Goal: Task Accomplishment & Management: Use online tool/utility

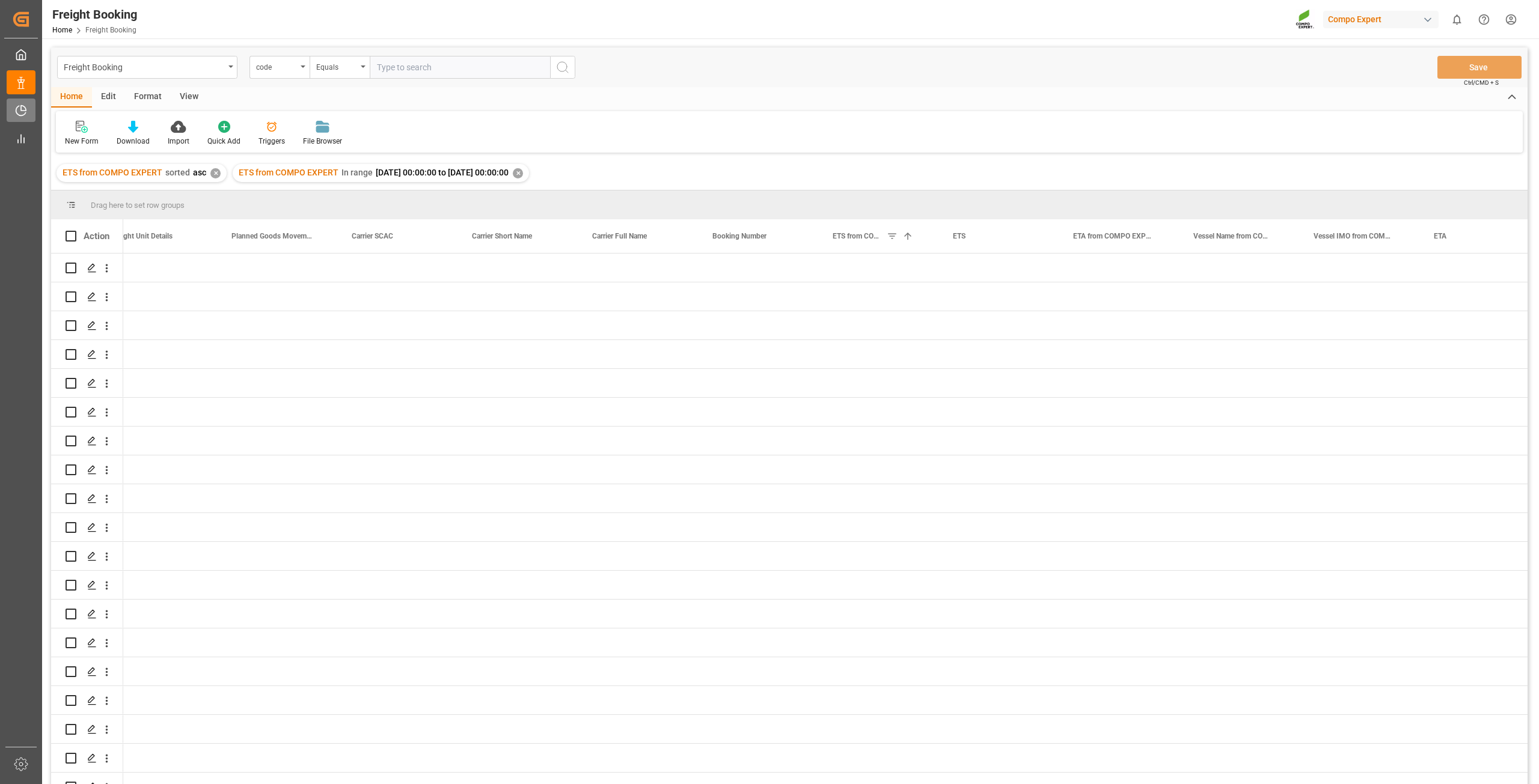
scroll to position [0, 2551]
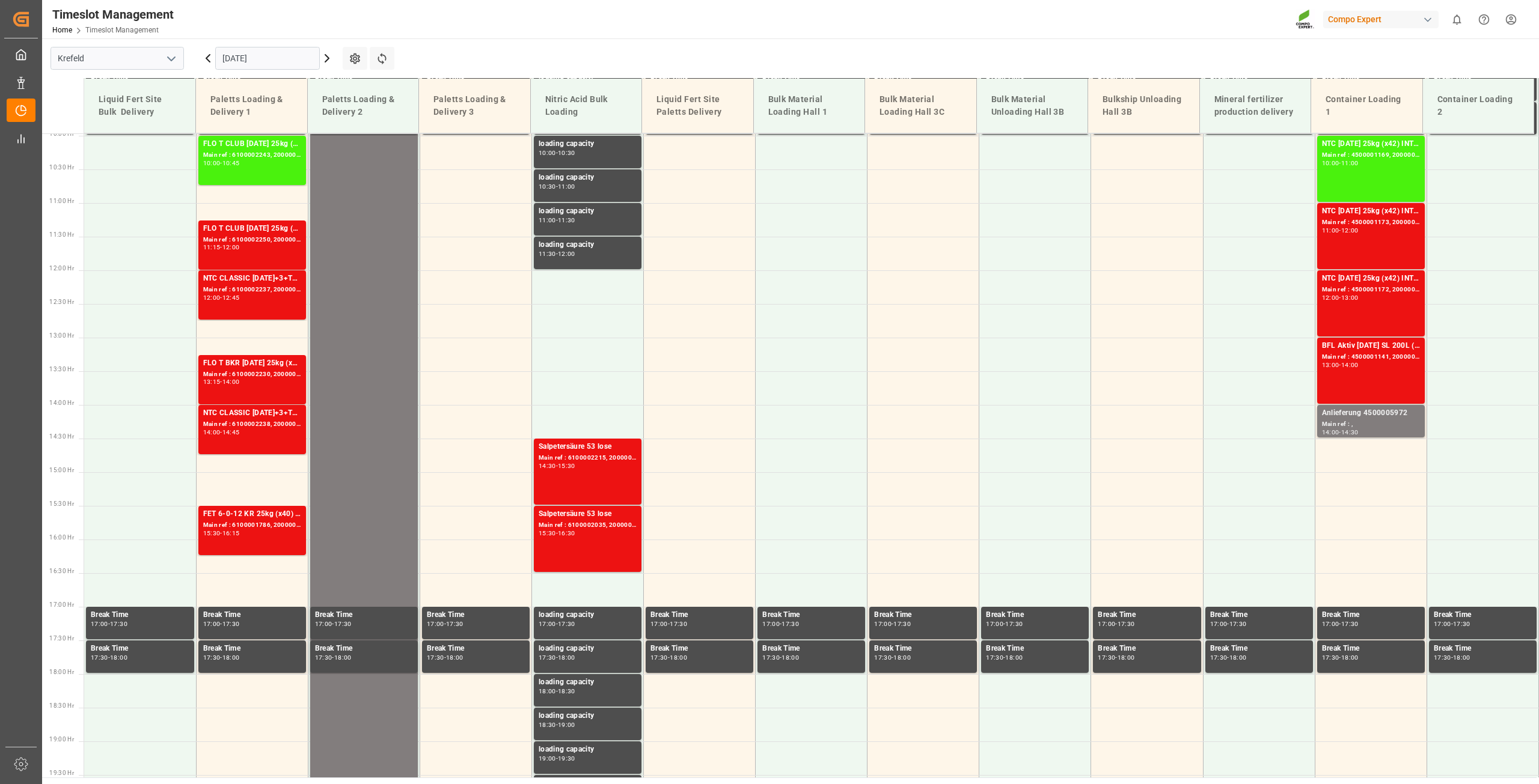
scroll to position [678, 0]
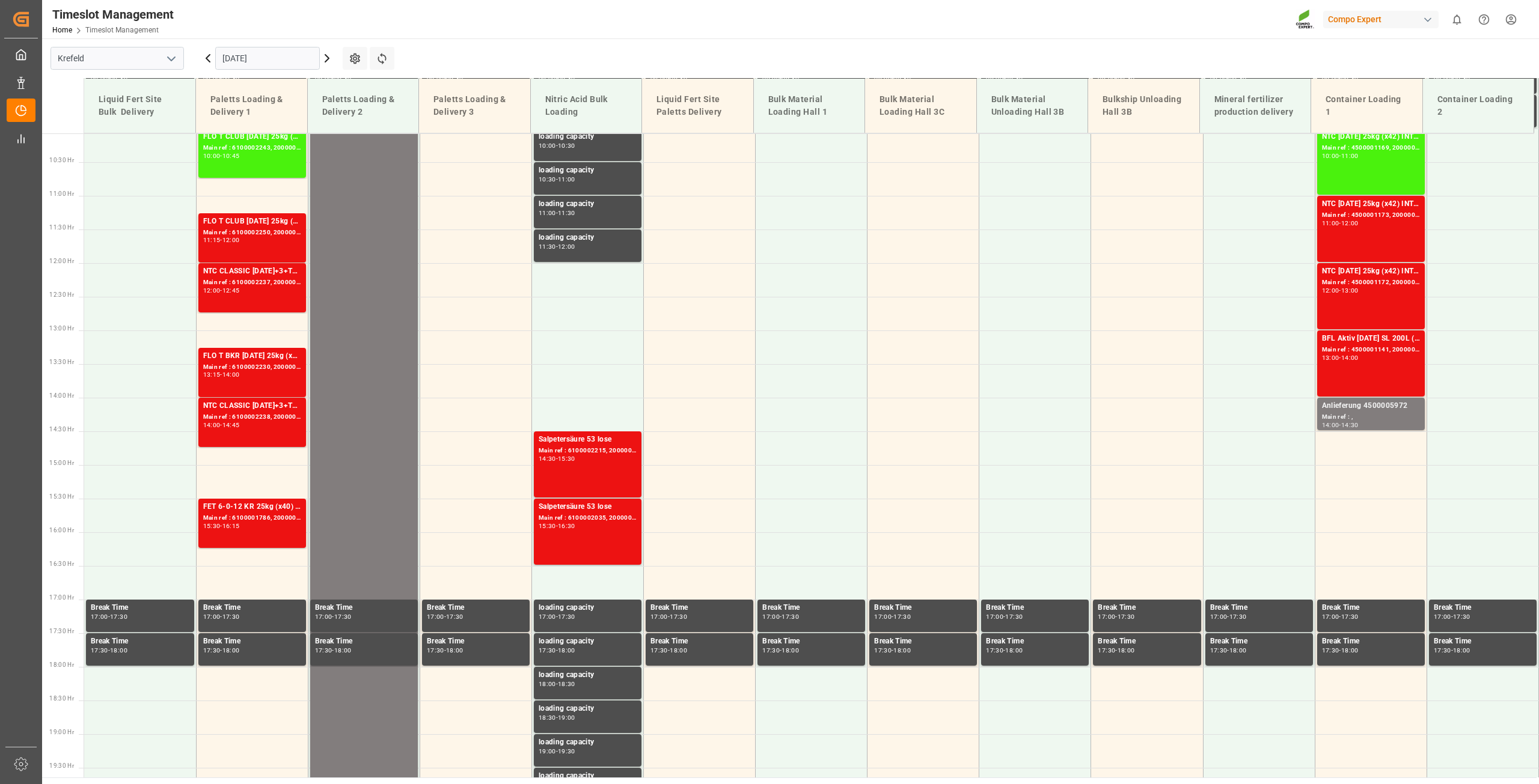
click at [248, 55] on input "30.09.2025" at bounding box center [268, 58] width 104 height 23
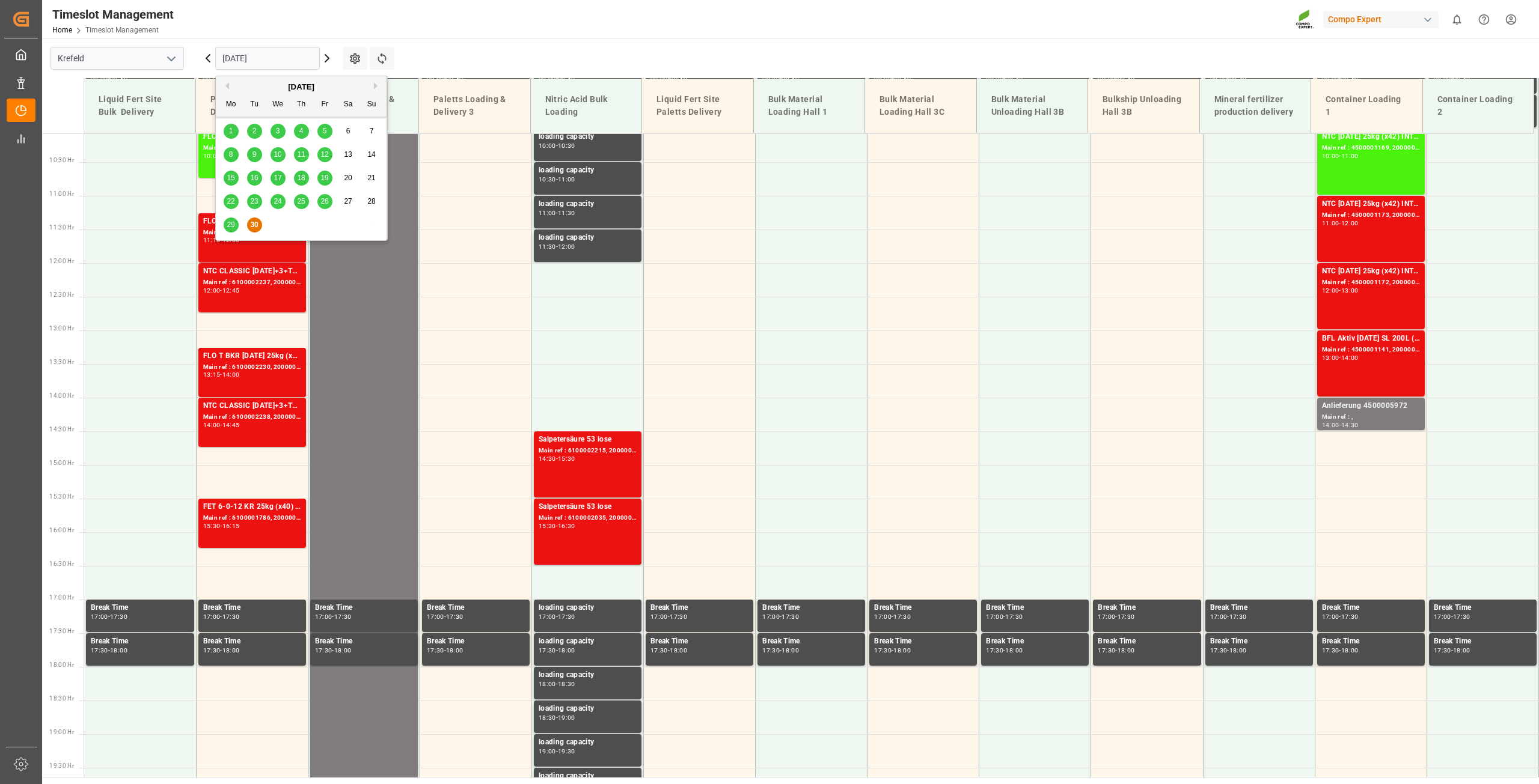
click at [231, 228] on span "29" at bounding box center [230, 224] width 8 height 8
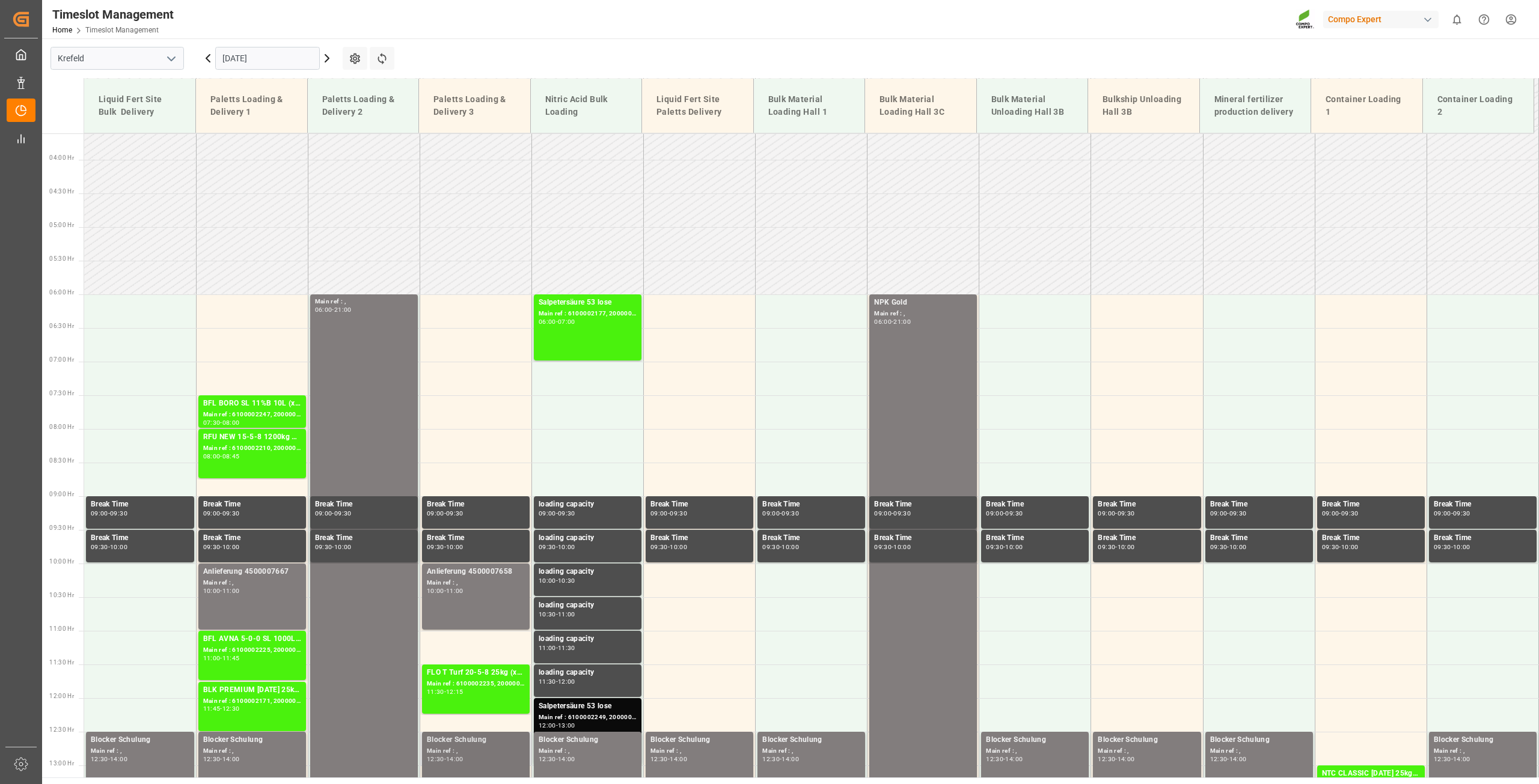
scroll to position [197, 0]
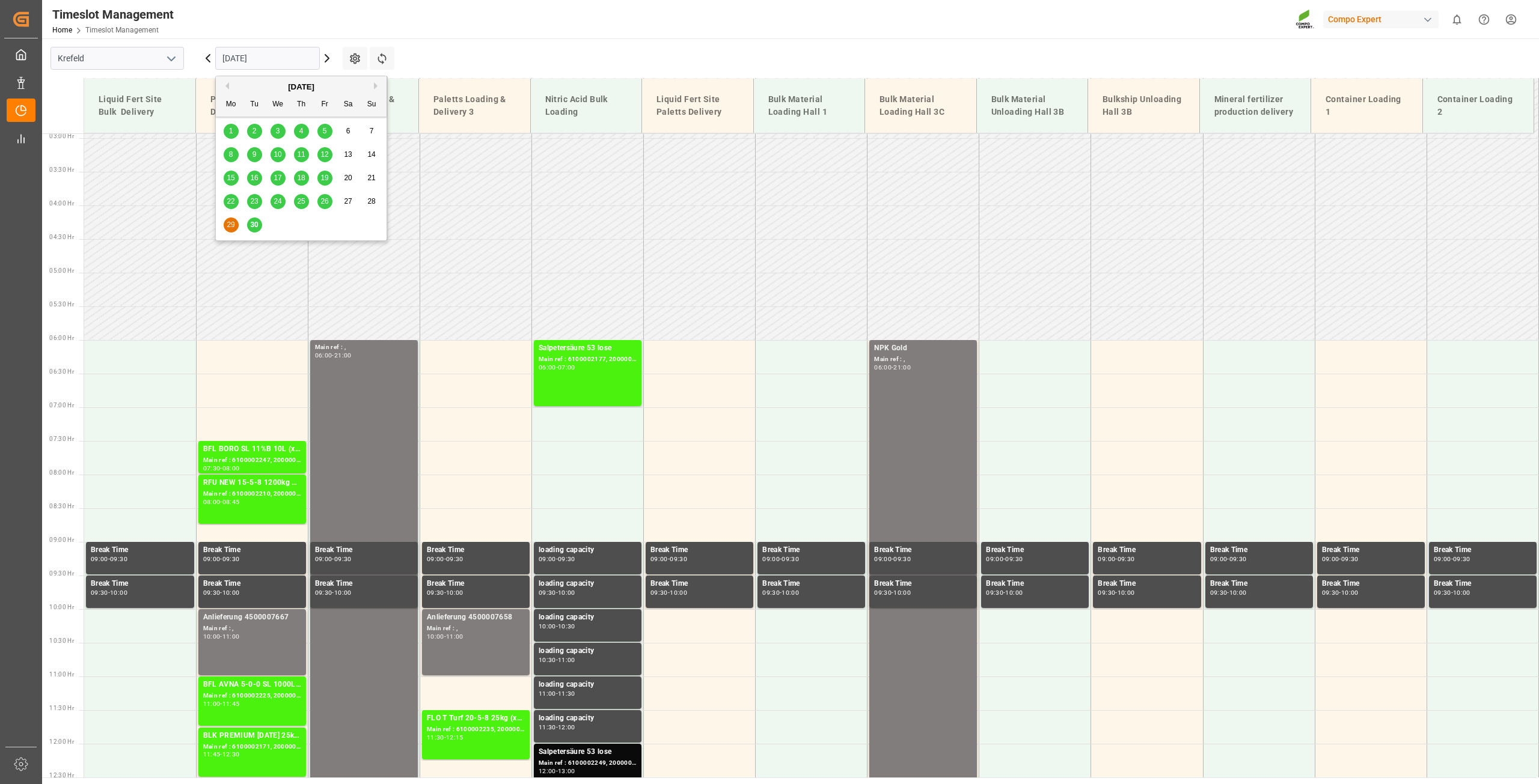
click at [276, 57] on input "29.09.2025" at bounding box center [268, 58] width 104 height 23
click at [372, 82] on div "September 2025" at bounding box center [301, 87] width 171 height 12
click at [372, 85] on div "September 2025" at bounding box center [301, 87] width 171 height 12
click at [376, 86] on button "Next Month" at bounding box center [377, 86] width 7 height 7
click at [260, 156] on div "7" at bounding box center [255, 155] width 15 height 15
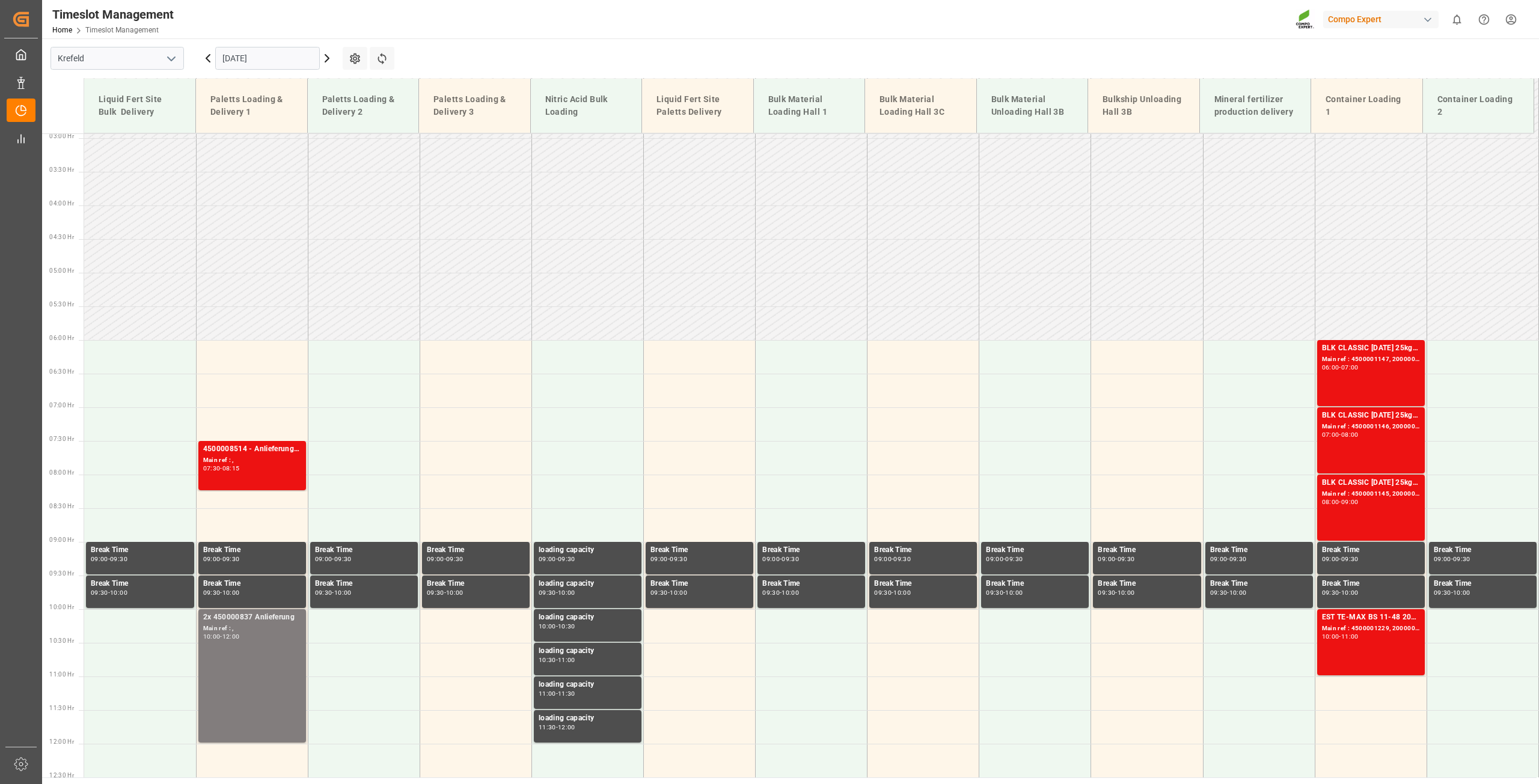
click at [235, 59] on input "07.10.2025" at bounding box center [268, 58] width 104 height 23
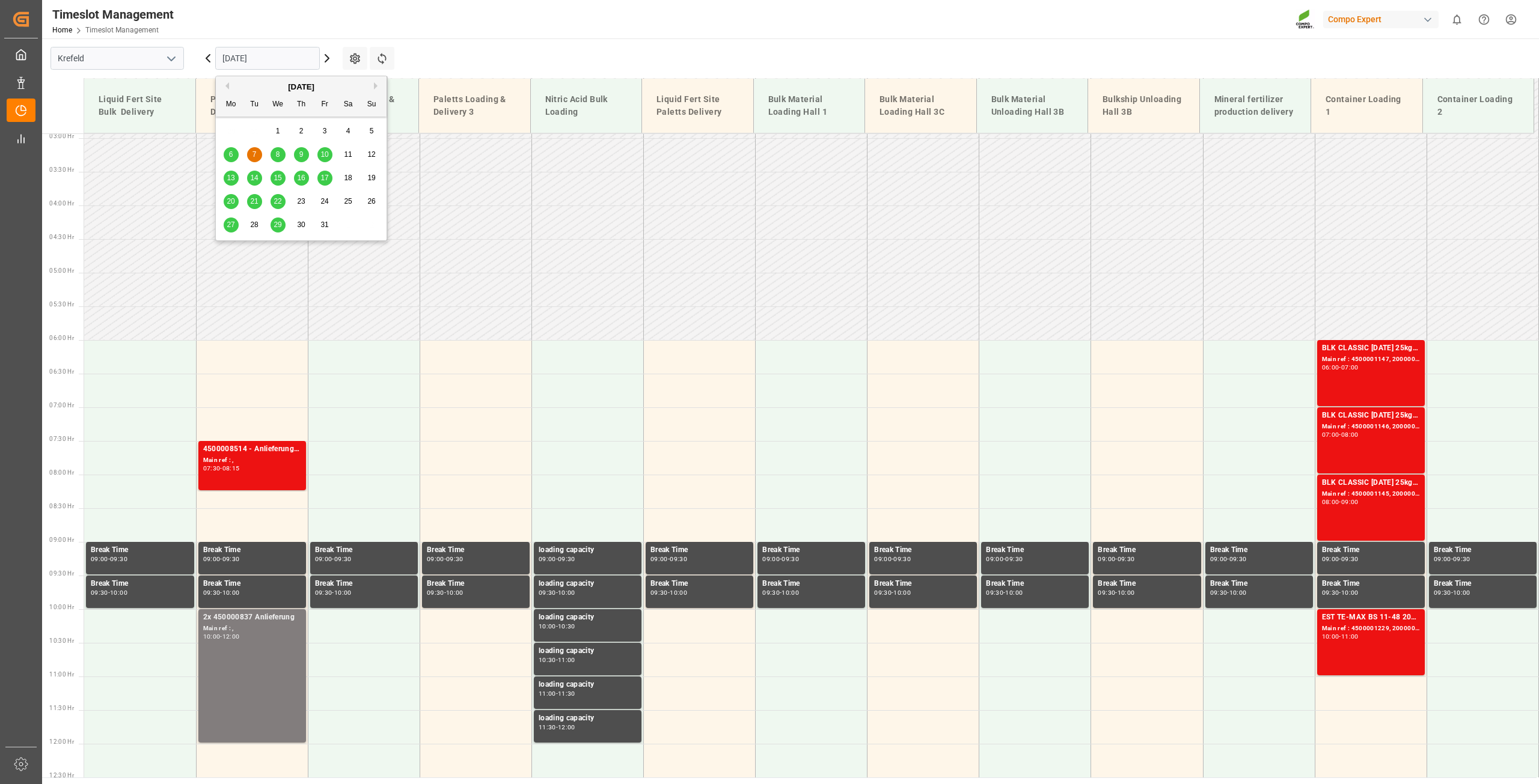
click at [238, 160] on div "6" at bounding box center [231, 155] width 15 height 15
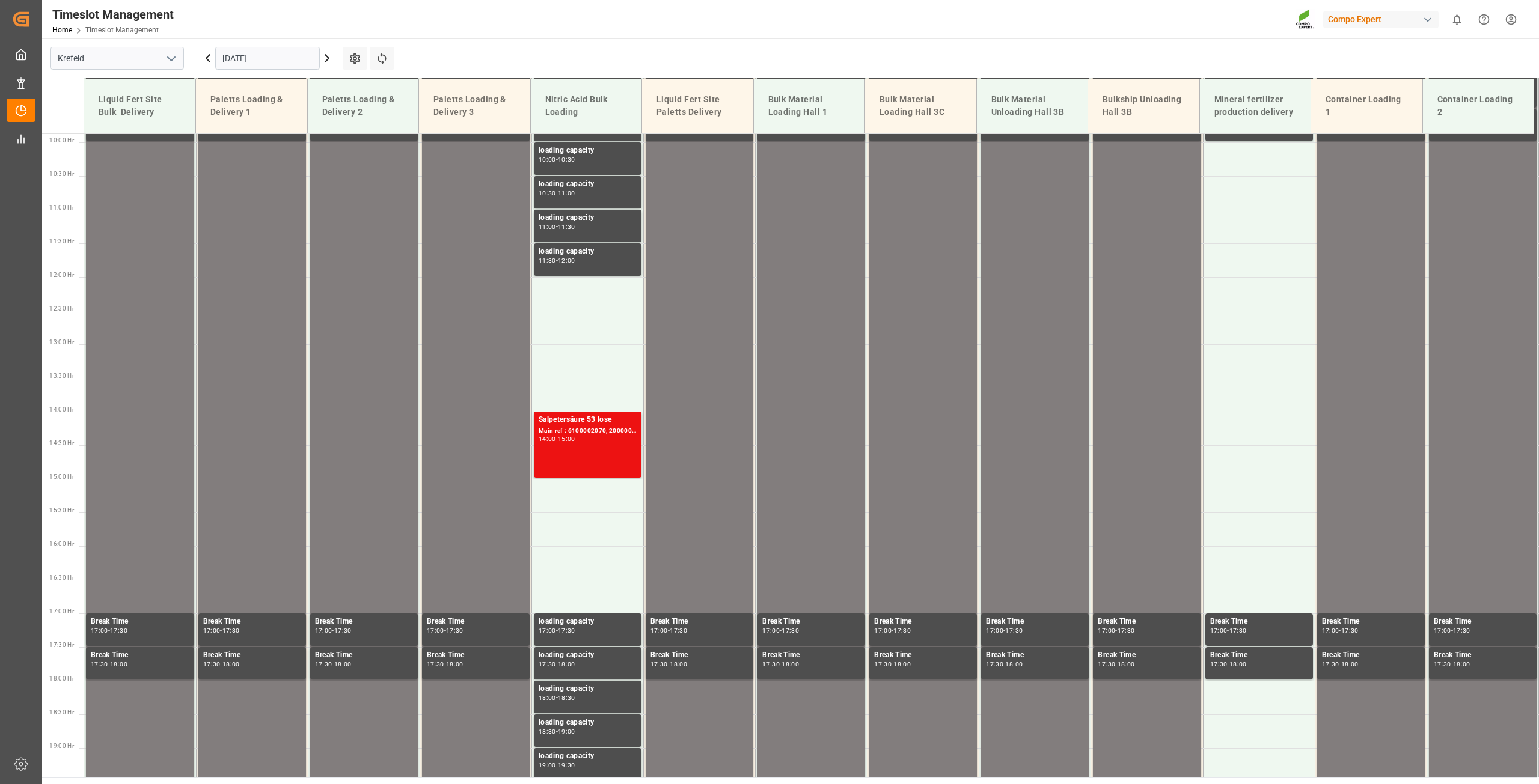
scroll to position [678, 0]
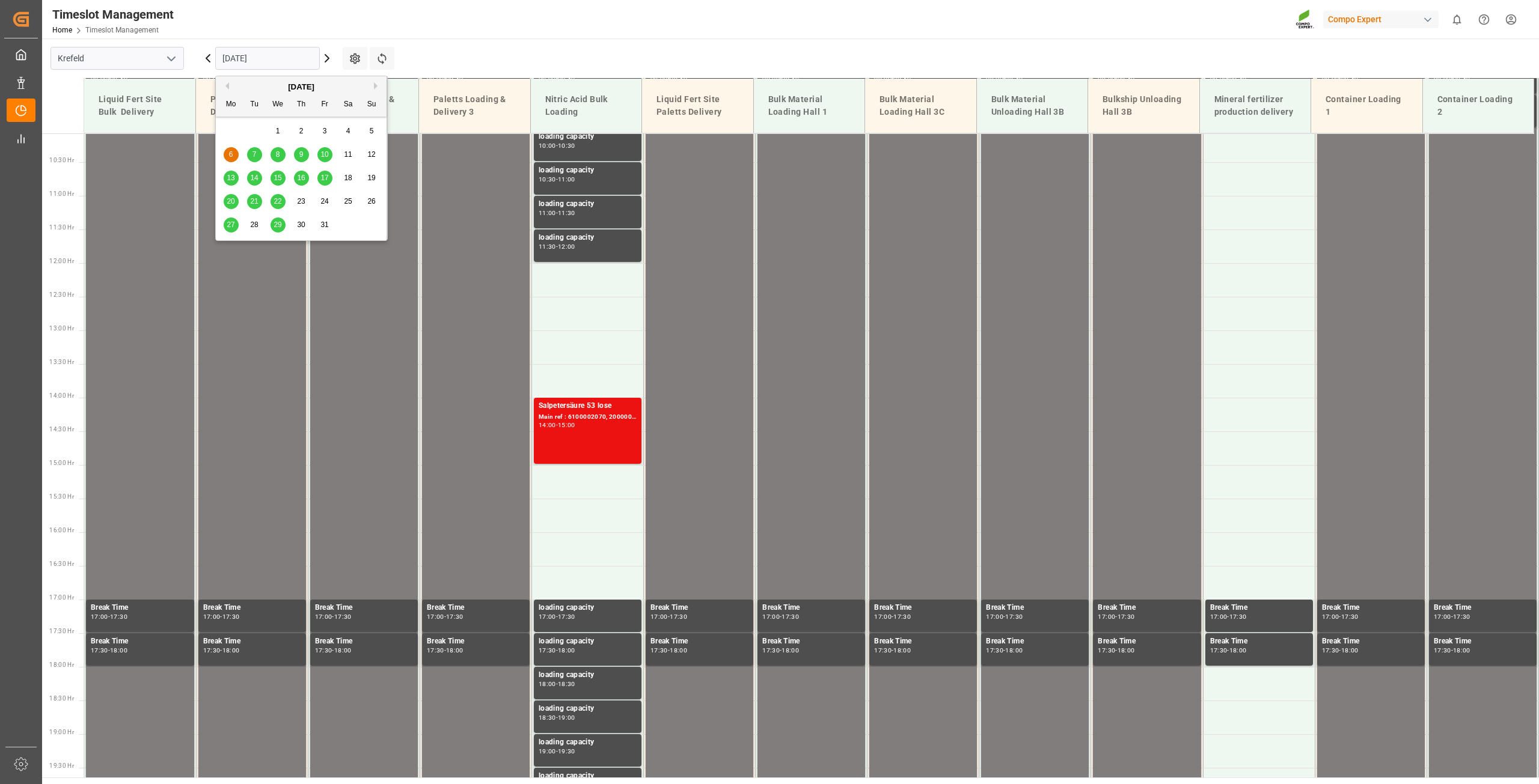
click at [258, 54] on input "06.10.2025" at bounding box center [268, 58] width 104 height 23
click at [258, 153] on div "7" at bounding box center [255, 155] width 15 height 15
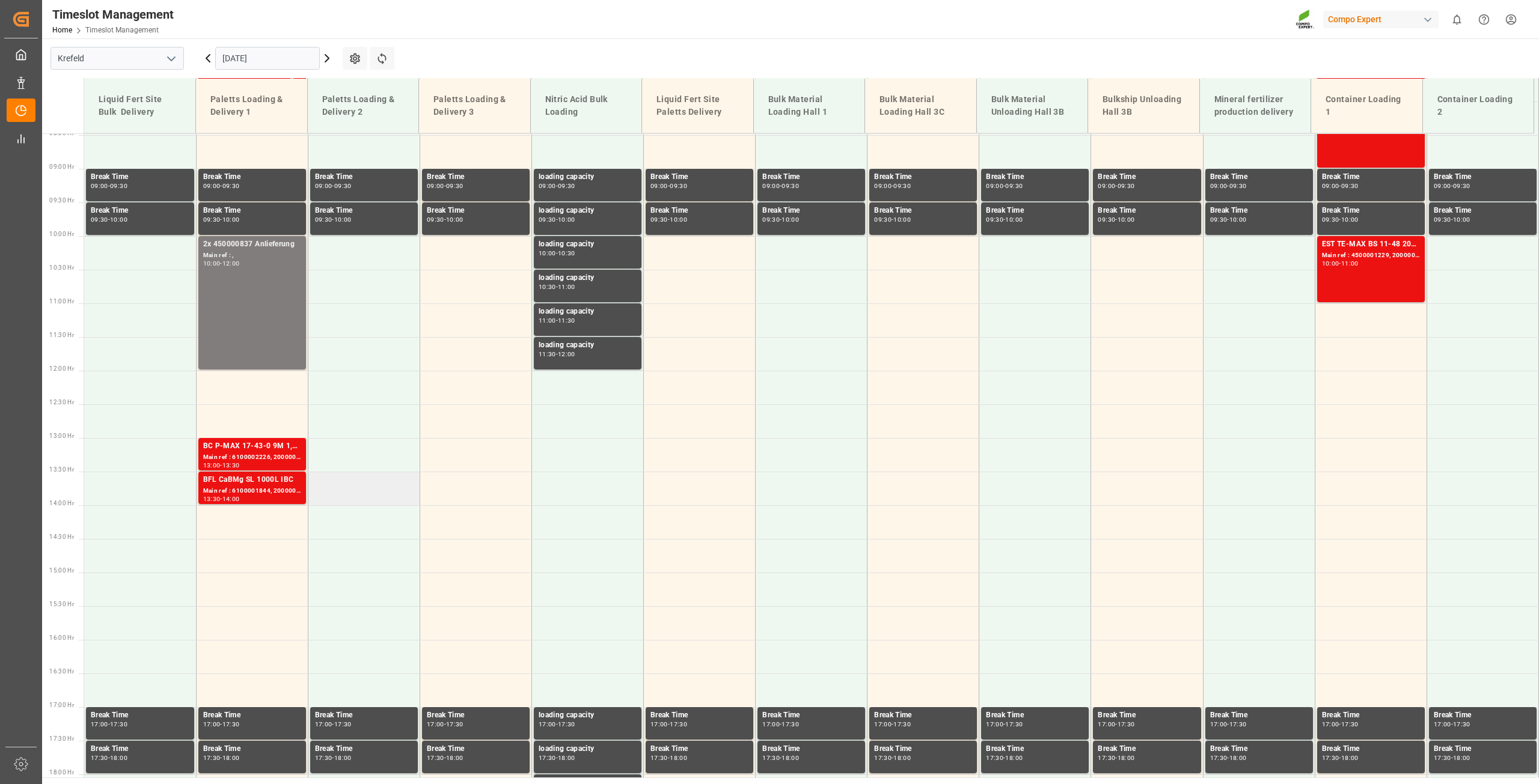
scroll to position [257, 0]
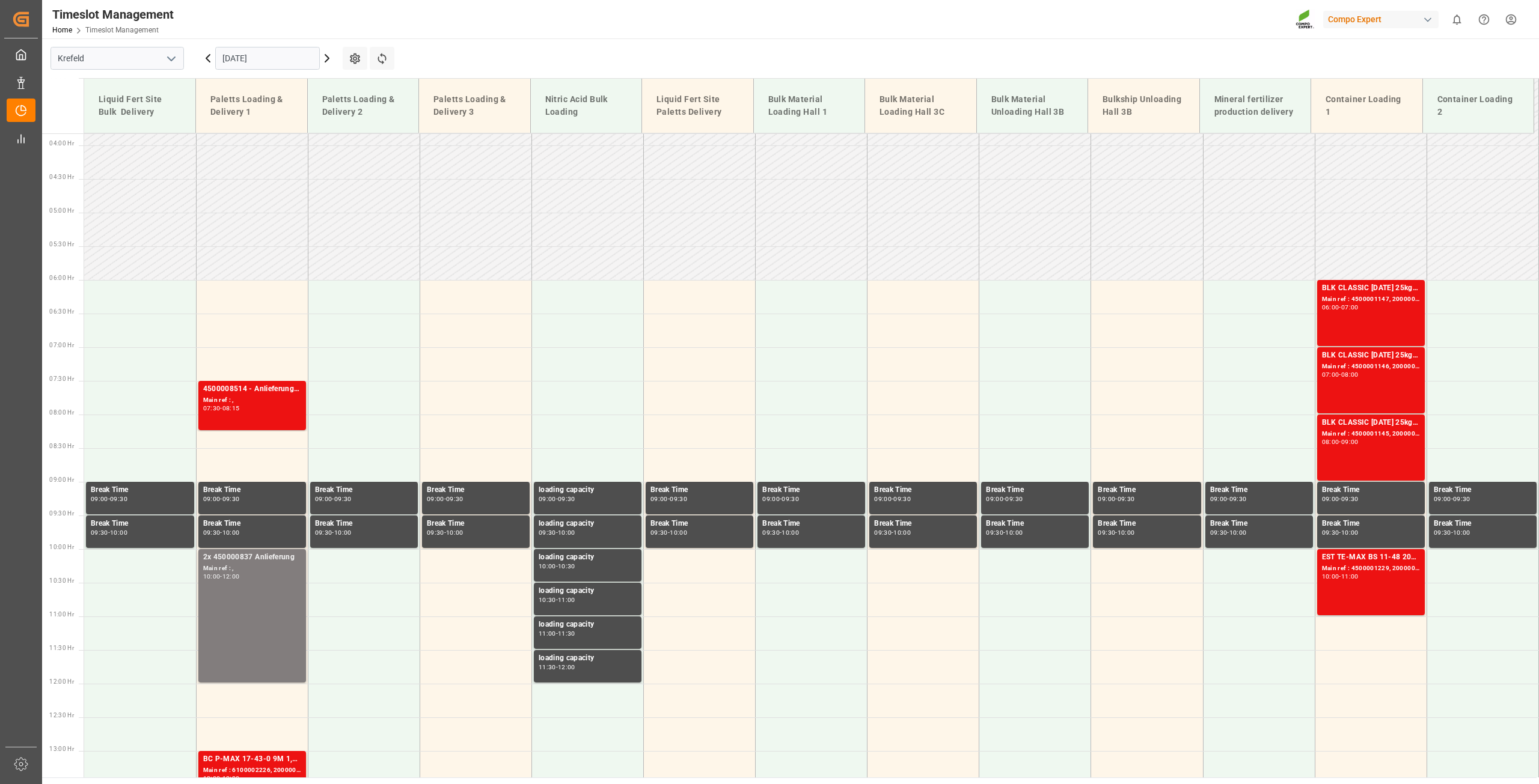
click at [254, 61] on input "07.10.2025" at bounding box center [268, 58] width 104 height 23
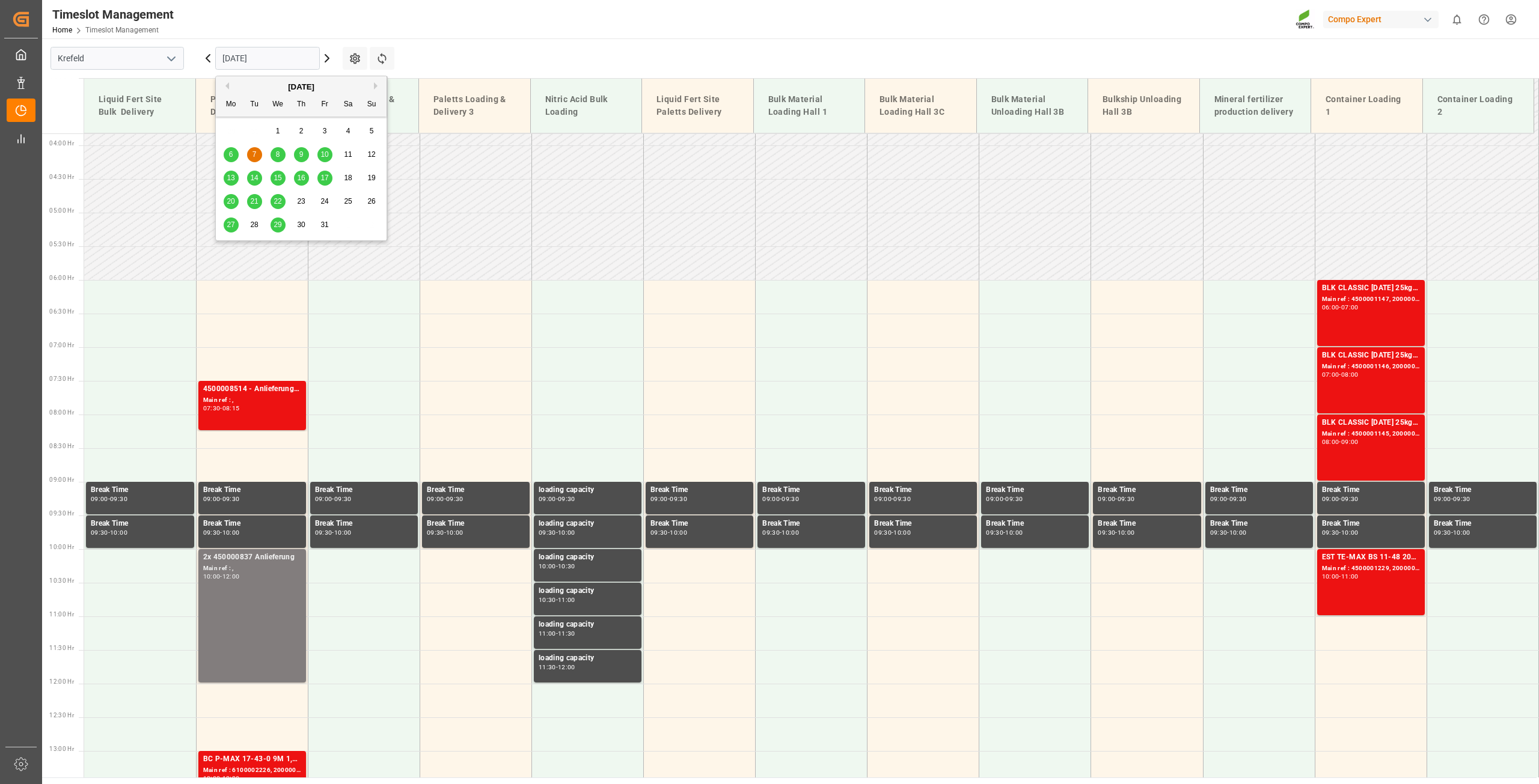
click at [225, 85] on button "Previous Month" at bounding box center [226, 86] width 7 height 7
click at [232, 224] on span "29" at bounding box center [230, 224] width 8 height 8
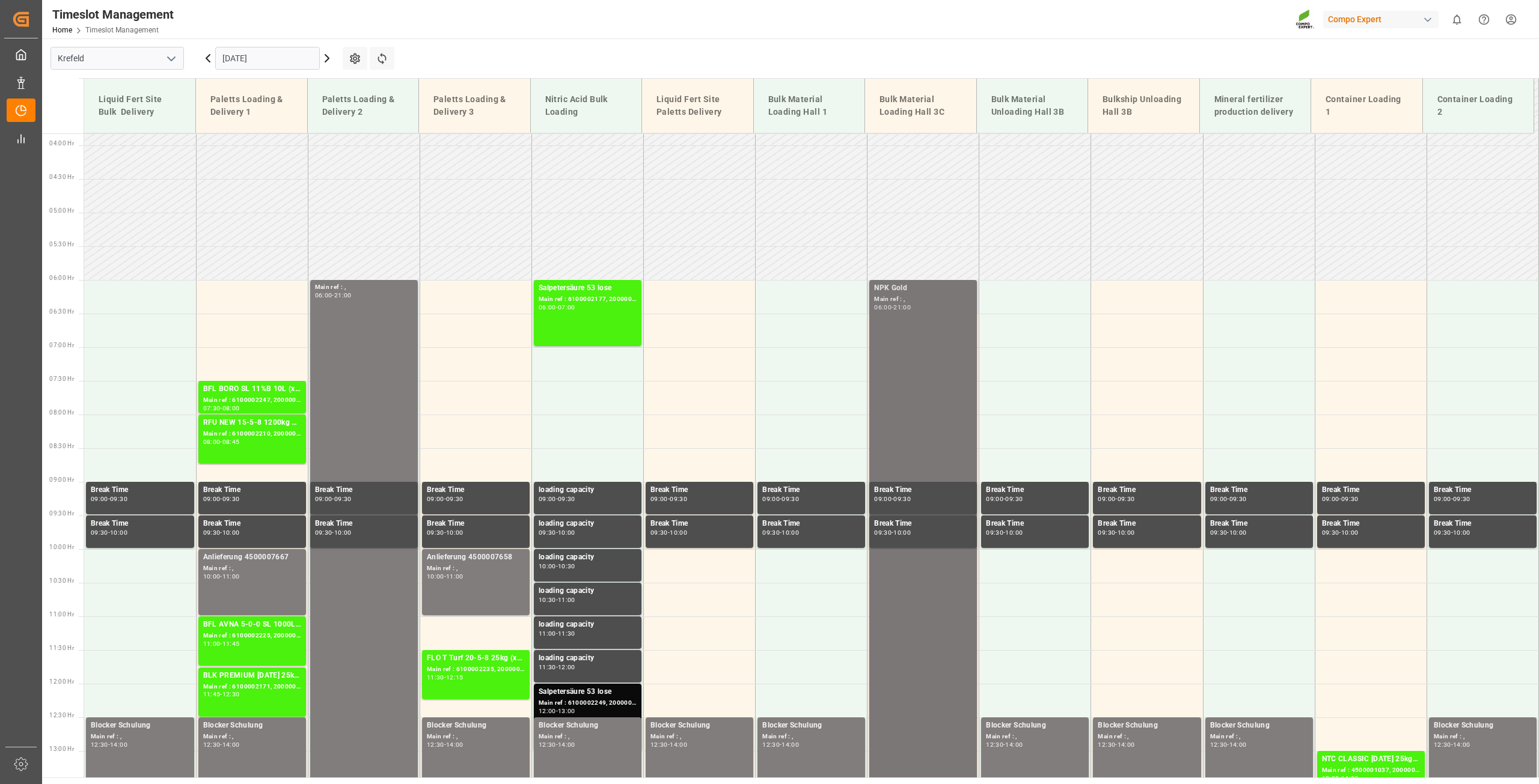
click at [896, 381] on div "NPK Gold Main ref : , 06:00 - 21:00" at bounding box center [923, 784] width 98 height 1004
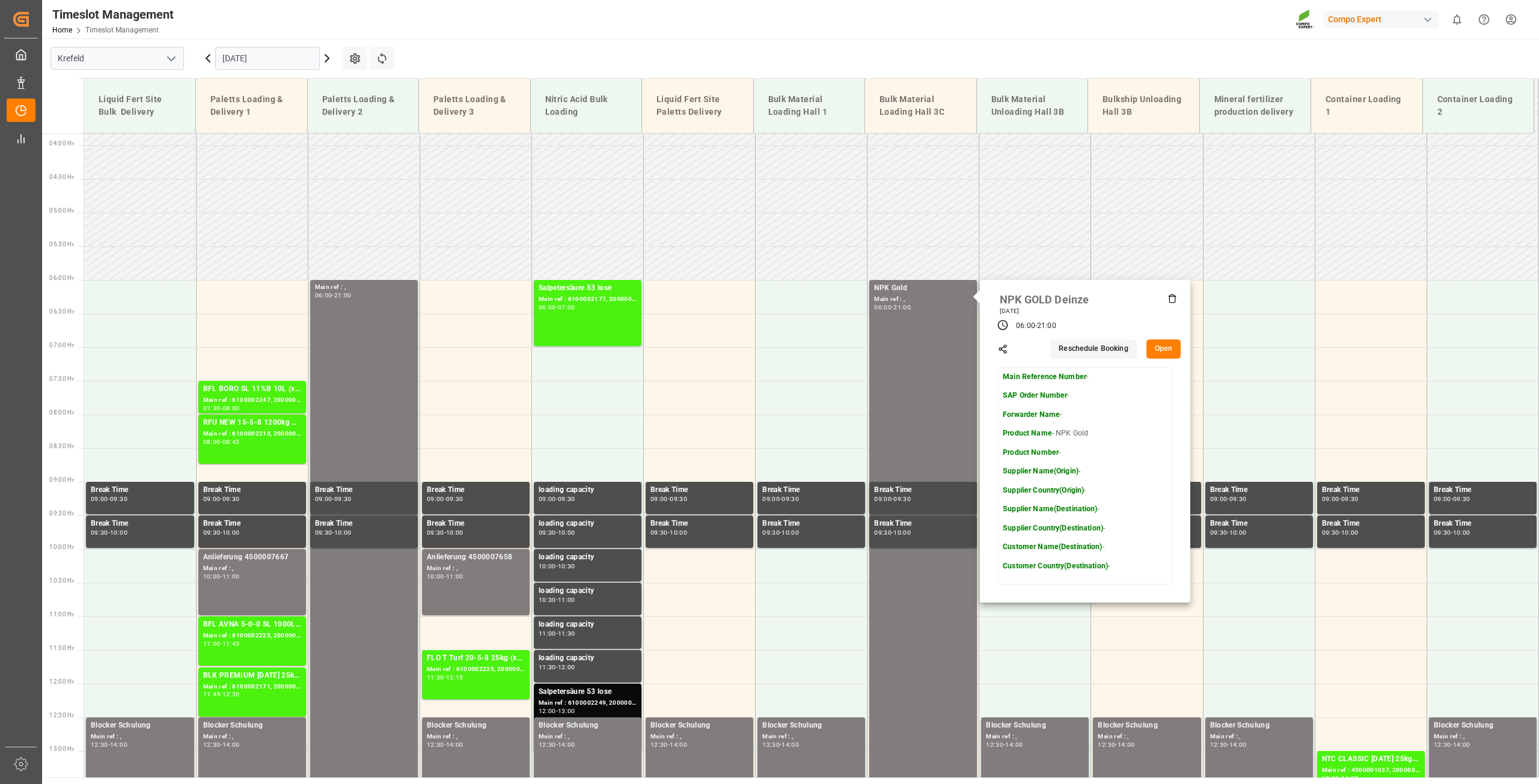
click at [1156, 345] on button "Open" at bounding box center [1163, 349] width 35 height 19
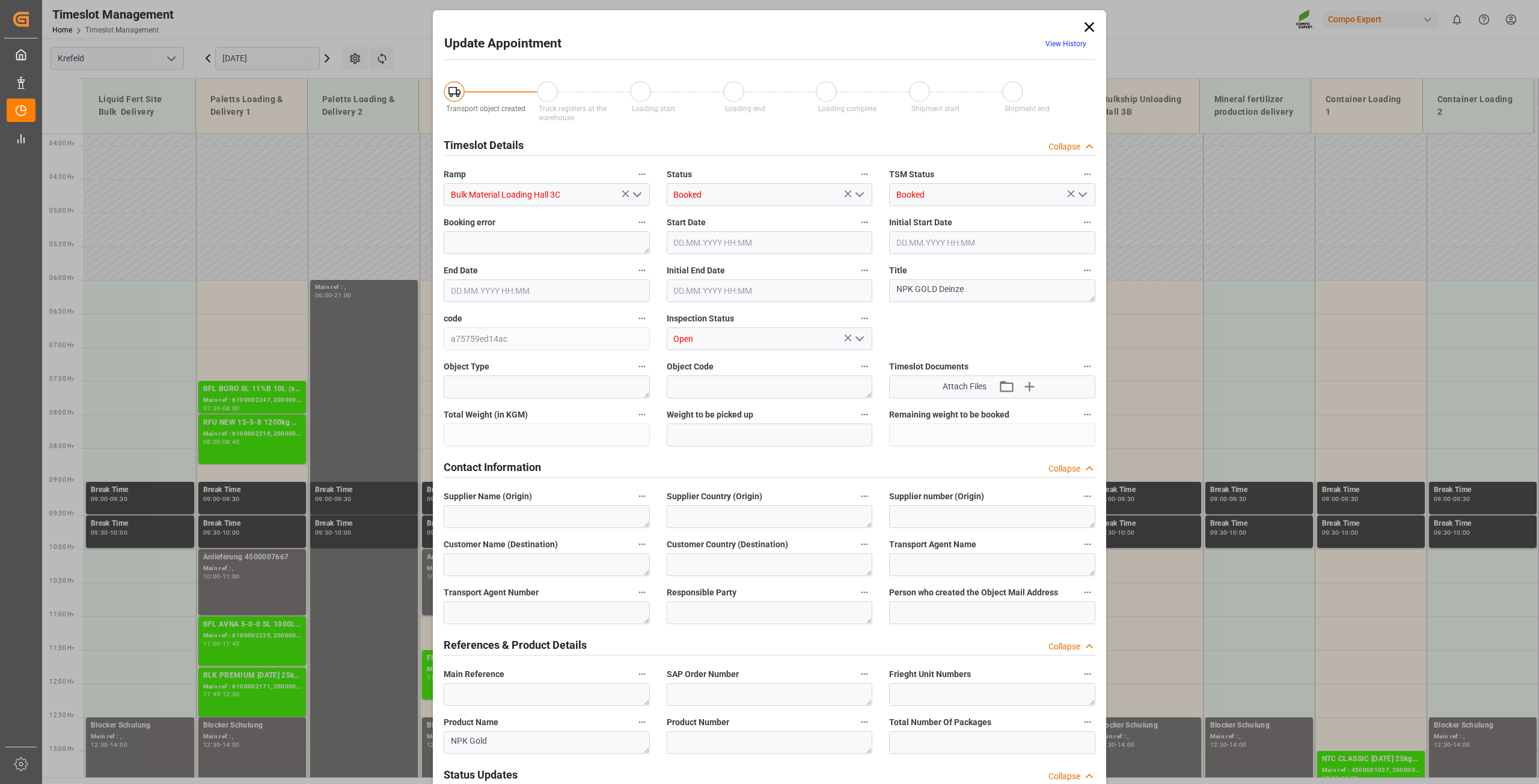
type input "950000"
type input "29.09.2025 06:00"
type input "29.09.2025 21:00"
type input "29.09.2025 06:30"
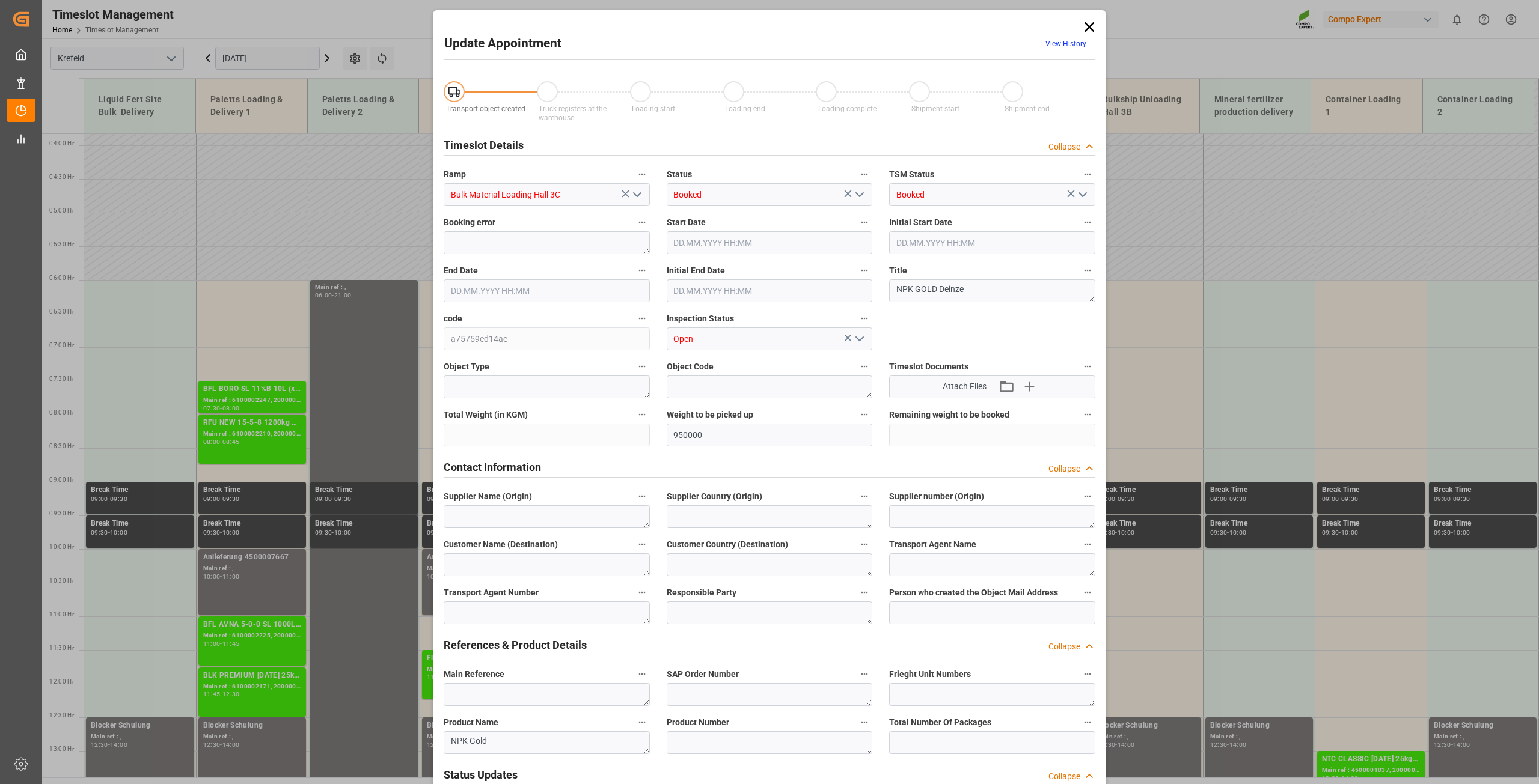
type input "23.09.2025 11:11"
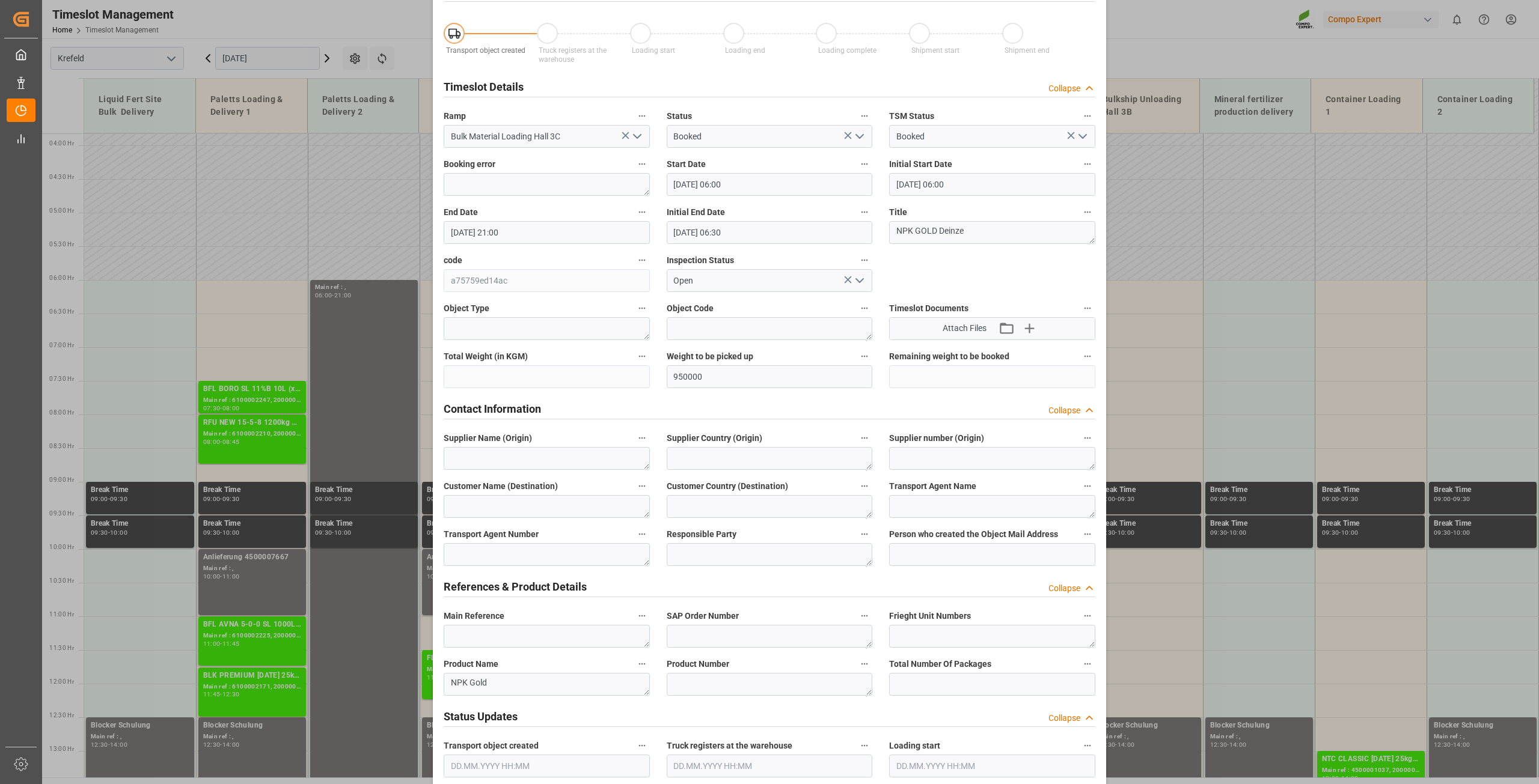
scroll to position [0, 0]
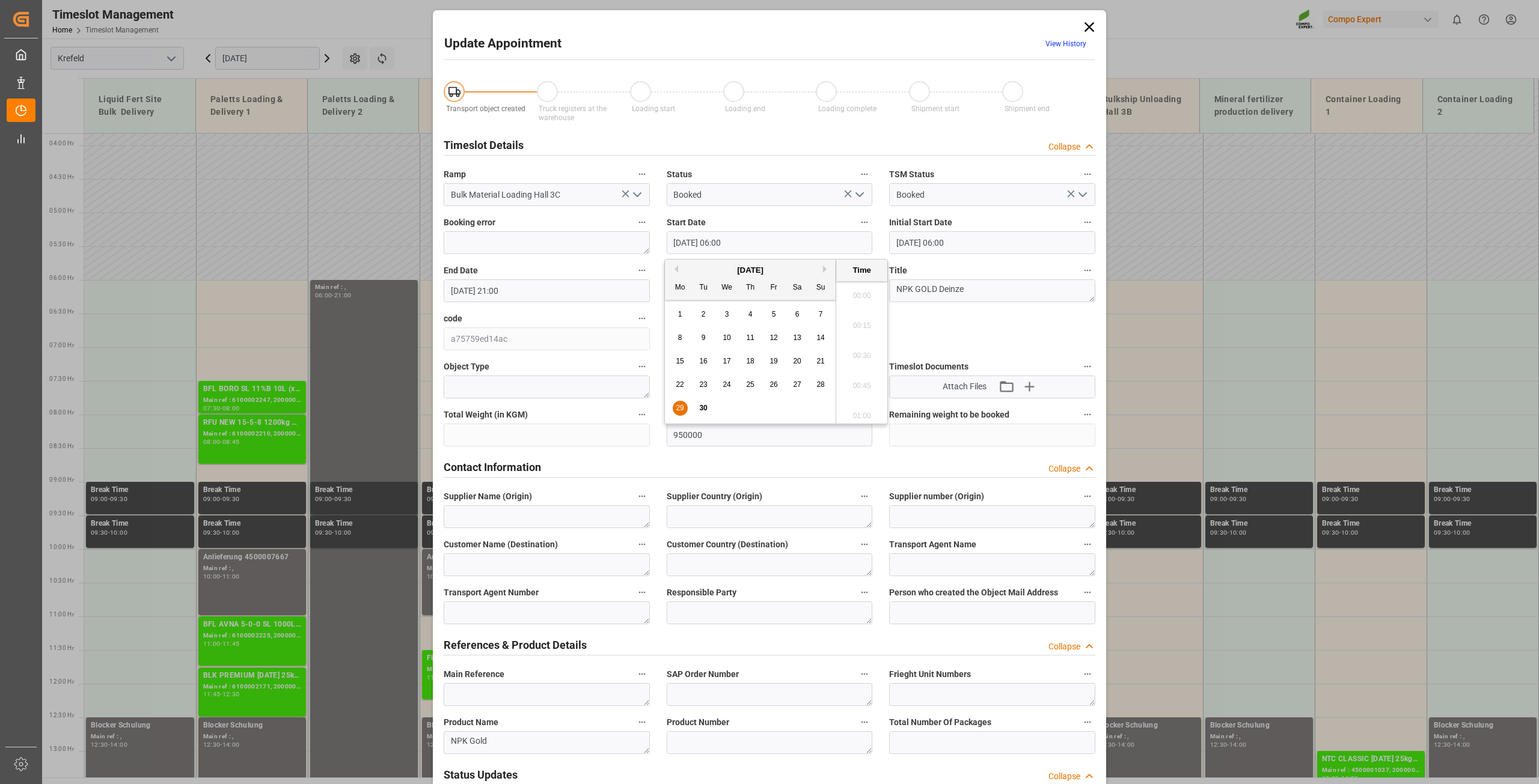
click at [699, 233] on input "29.09.2025 06:00" at bounding box center [770, 243] width 206 height 23
click at [822, 273] on div "September 2025" at bounding box center [750, 271] width 171 height 12
click at [823, 271] on button "Next Month" at bounding box center [827, 269] width 7 height 7
click at [705, 338] on span "7" at bounding box center [704, 338] width 4 height 8
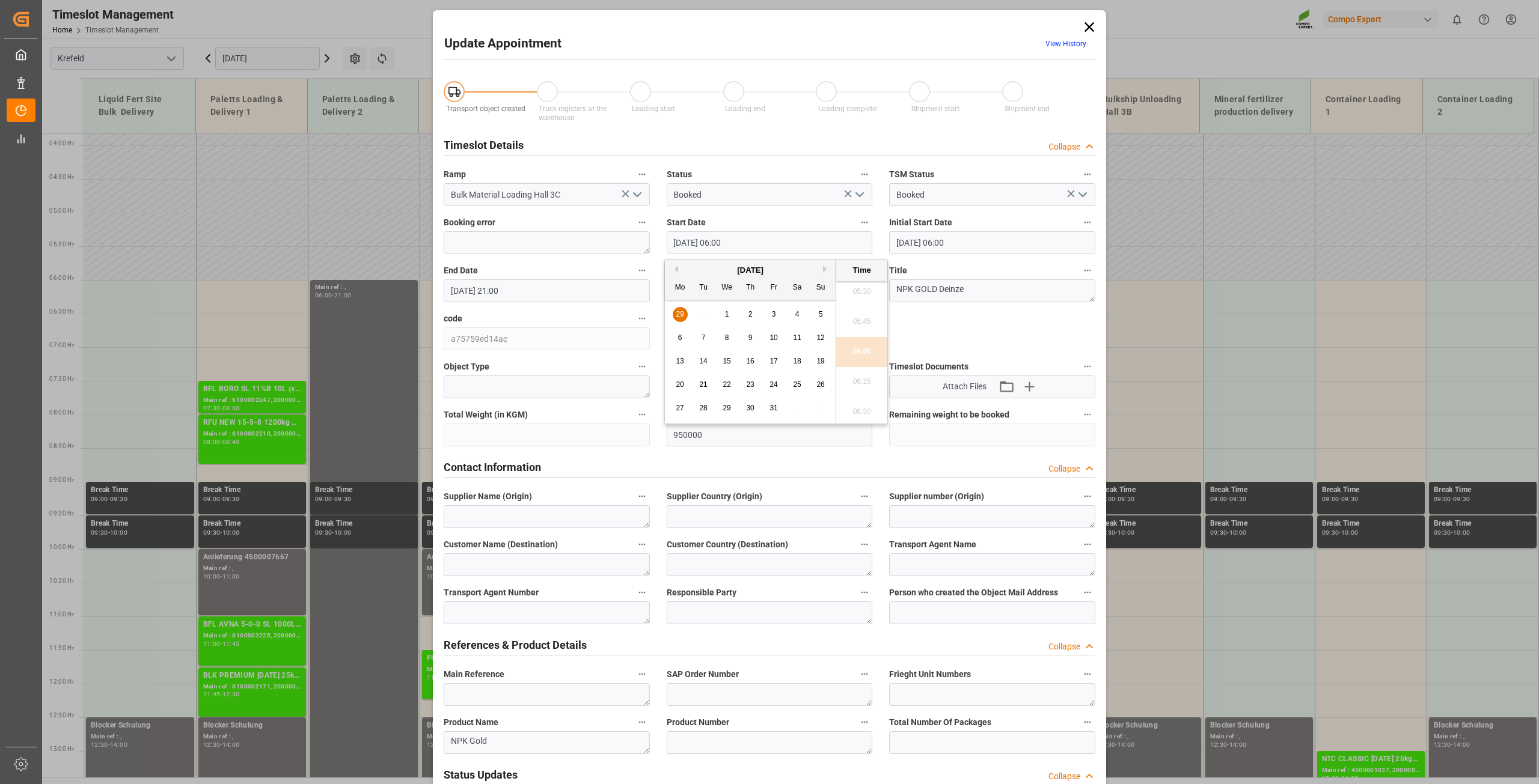
type input "07.10.2025 06:00"
click at [853, 349] on li "06:00" at bounding box center [861, 352] width 51 height 30
click at [445, 293] on input "29.09.2025 21:00" at bounding box center [547, 291] width 206 height 23
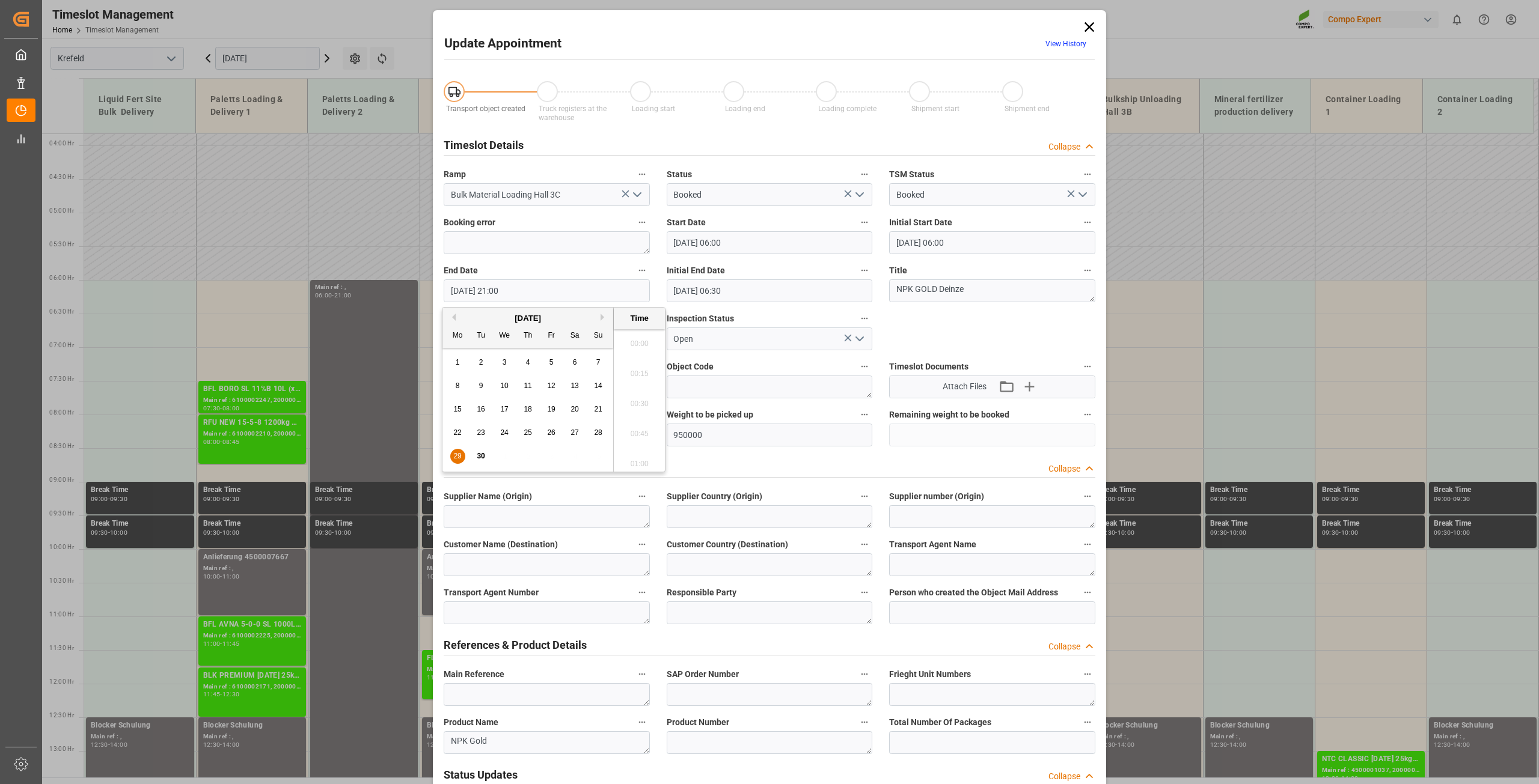
scroll to position [2468, 0]
click at [600, 317] on div "September 2025" at bounding box center [527, 318] width 171 height 12
click at [602, 317] on button "Next Month" at bounding box center [604, 318] width 7 height 7
click at [484, 382] on div "7" at bounding box center [481, 387] width 15 height 15
type input "07.10.2025 21:00"
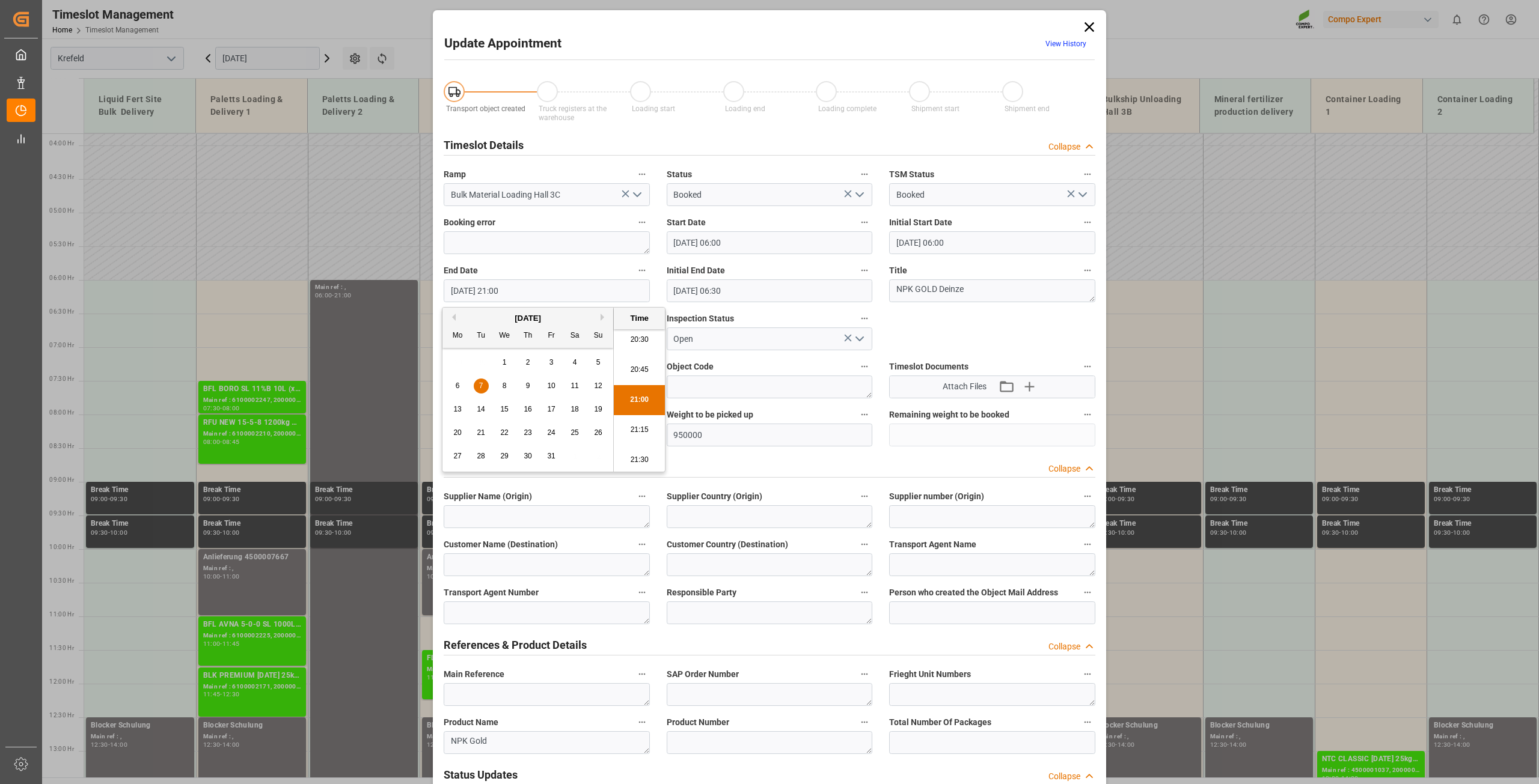
click at [636, 402] on li "21:00" at bounding box center [639, 400] width 51 height 30
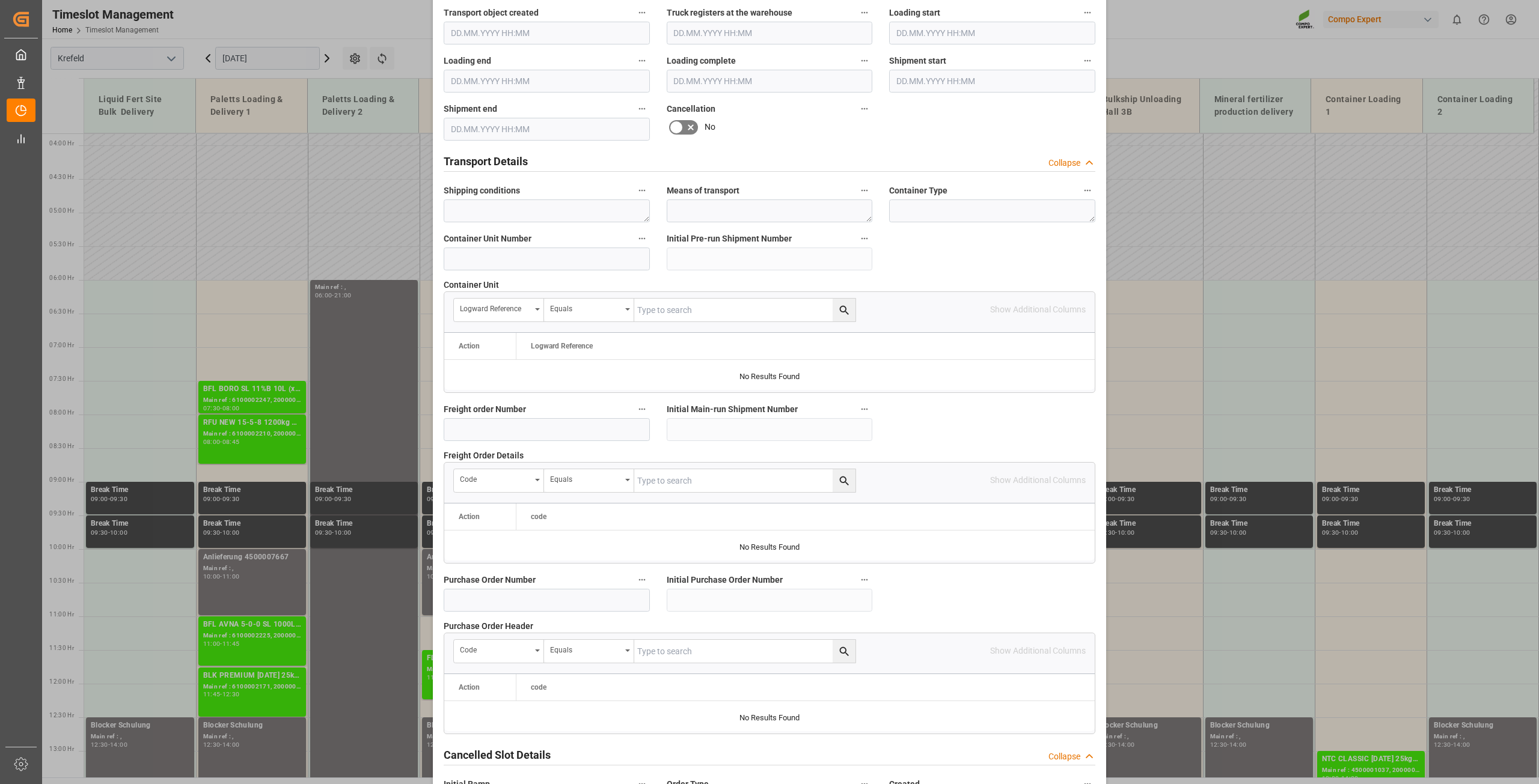
scroll to position [883, 0]
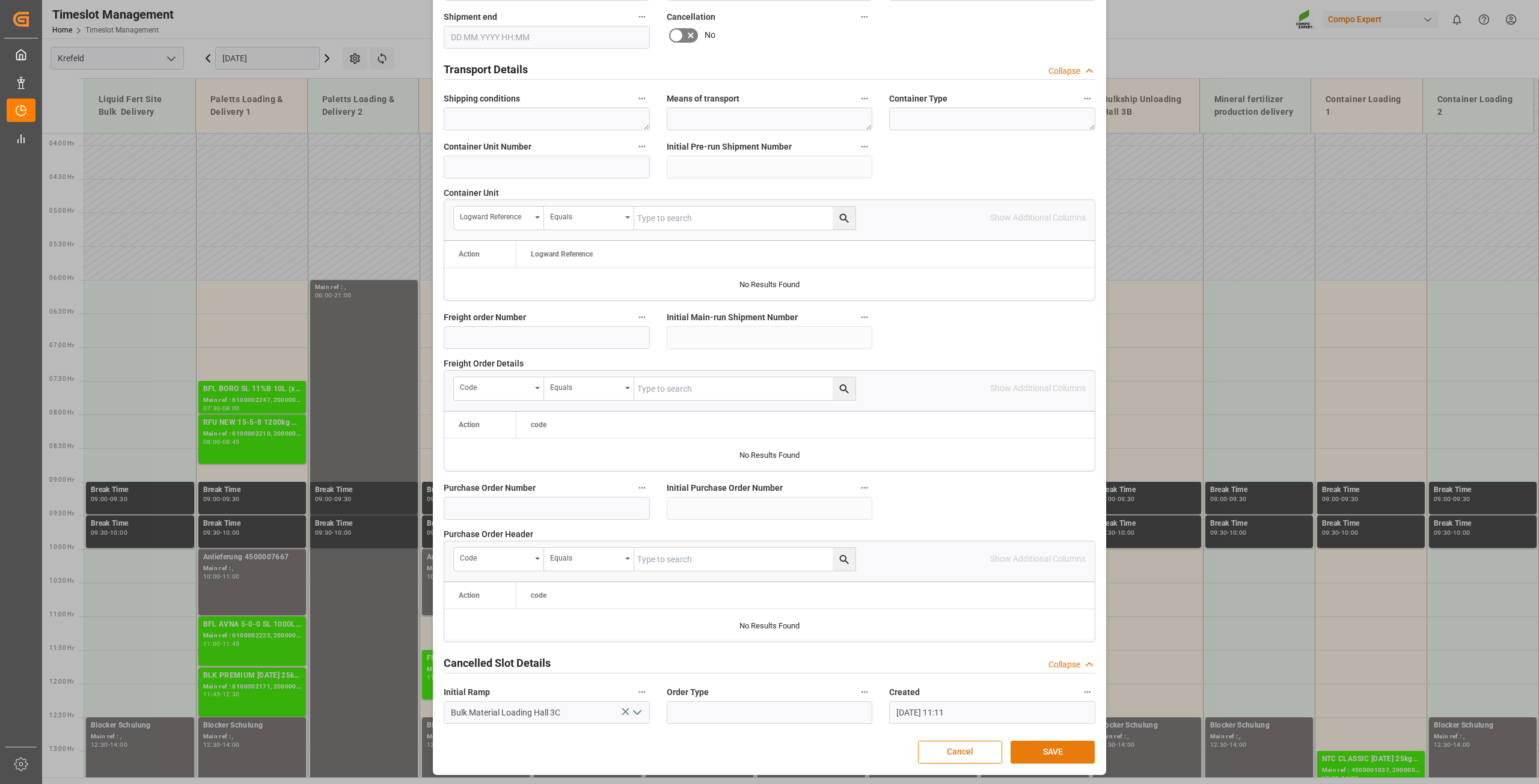
click at [1042, 748] on button "SAVE" at bounding box center [1053, 752] width 84 height 23
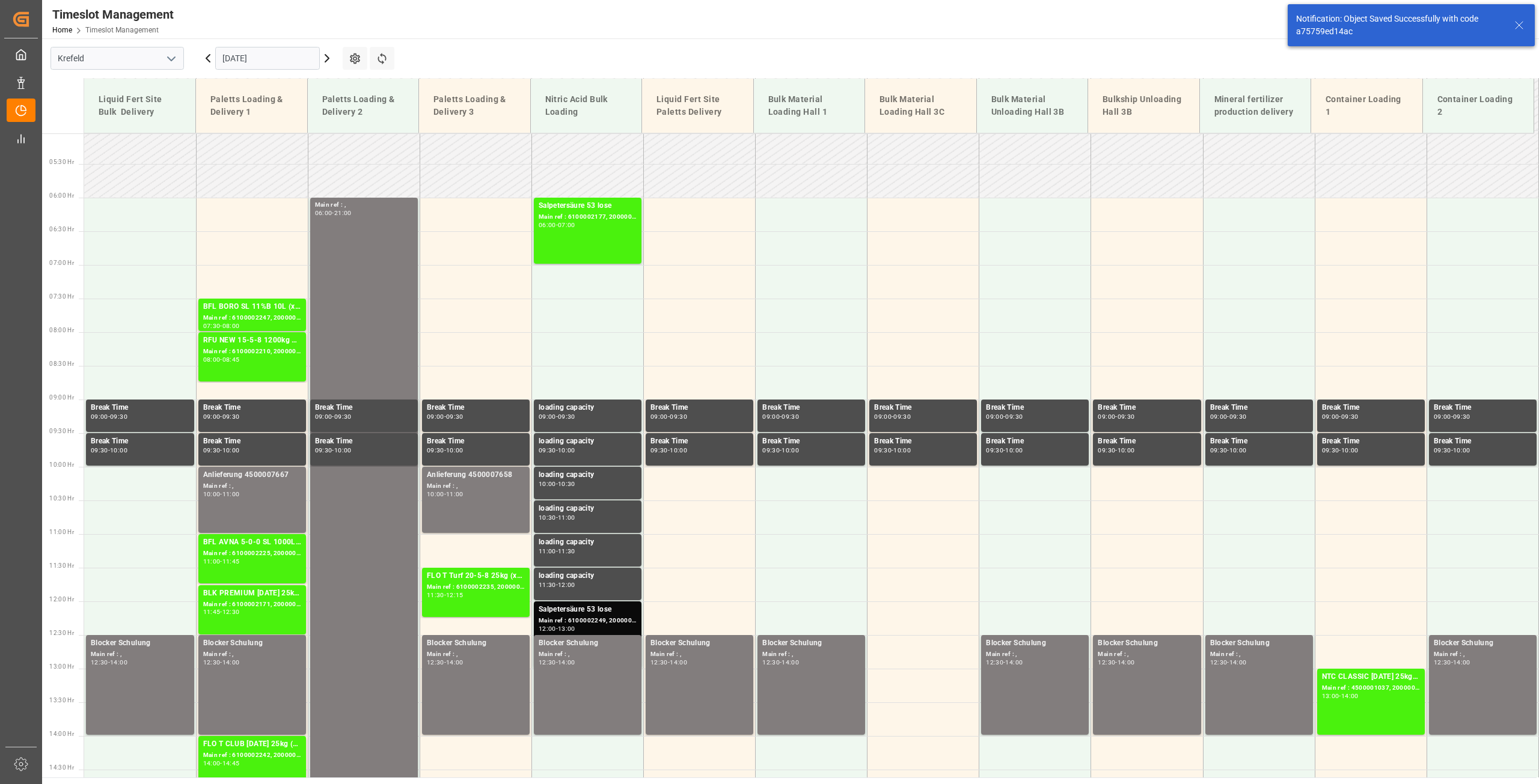
scroll to position [341, 0]
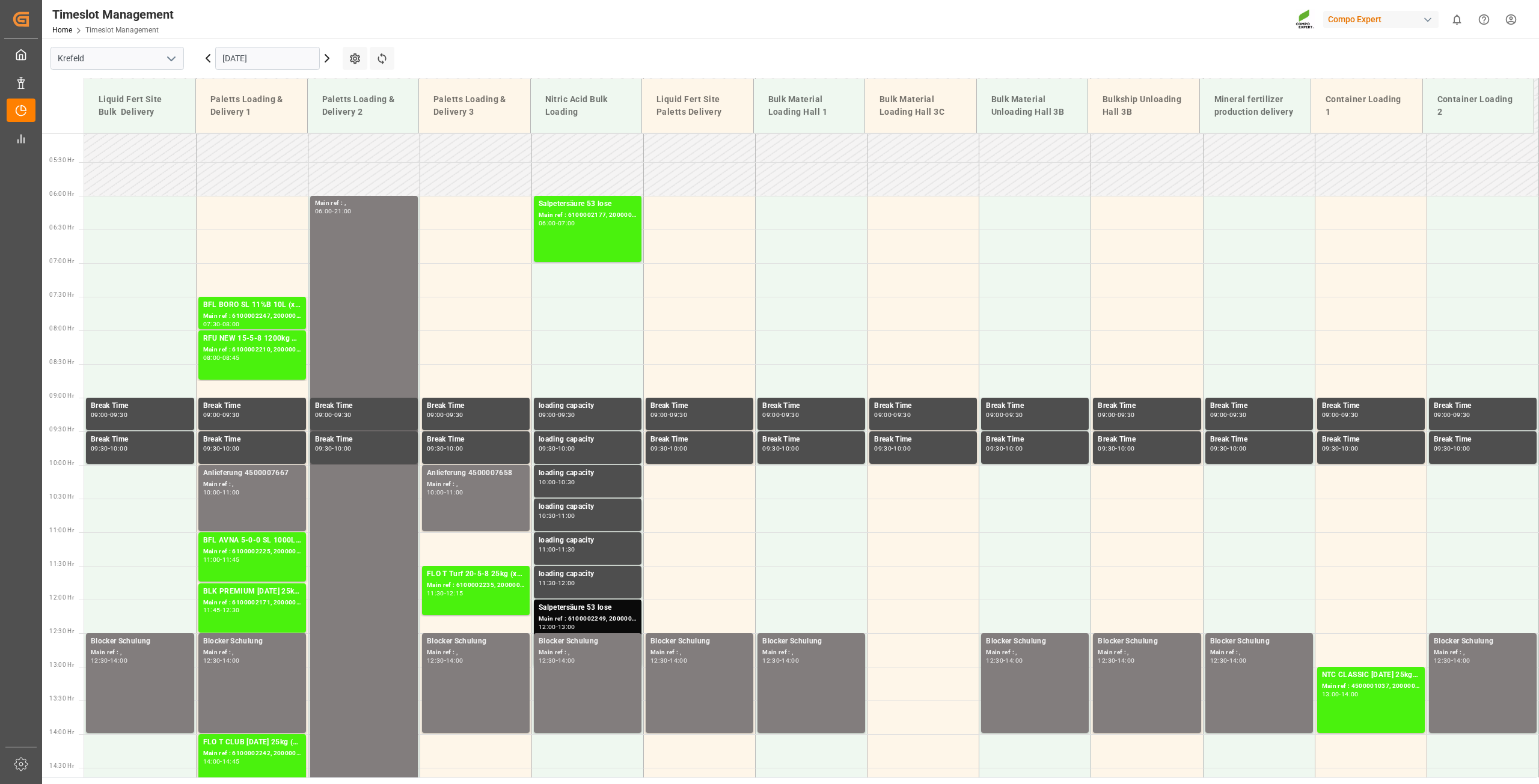
click at [263, 57] on input "29.09.2025" at bounding box center [268, 58] width 104 height 23
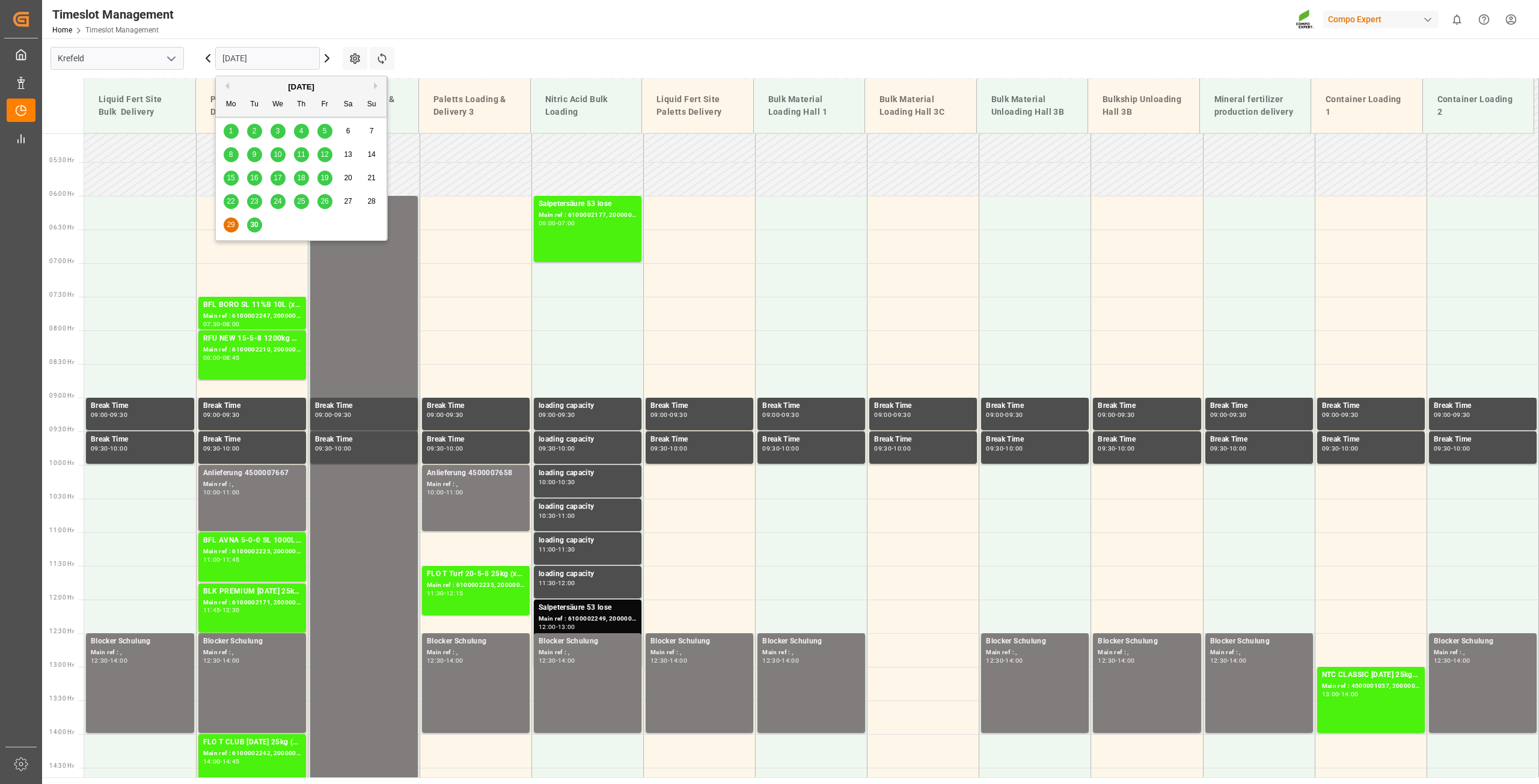
click at [374, 86] on button "Next Month" at bounding box center [377, 86] width 7 height 7
click at [277, 149] on div "8" at bounding box center [278, 155] width 15 height 15
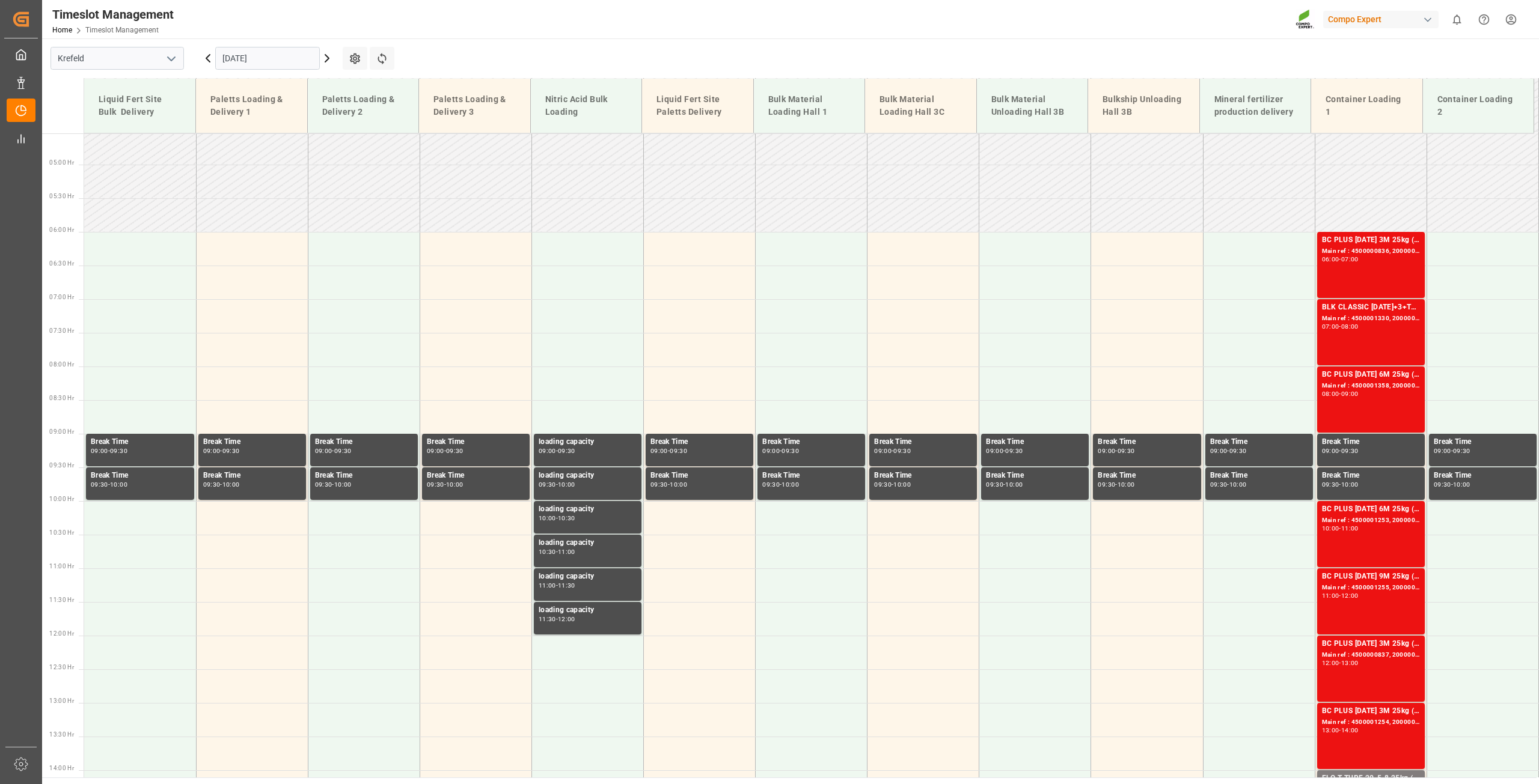
scroll to position [137, 0]
